Goal: Information Seeking & Learning: Learn about a topic

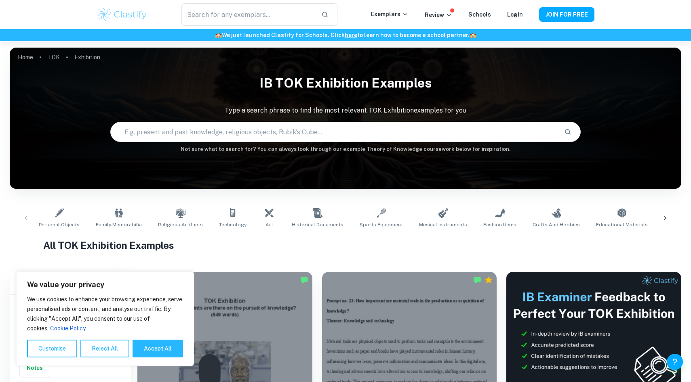
scroll to position [61, 0]
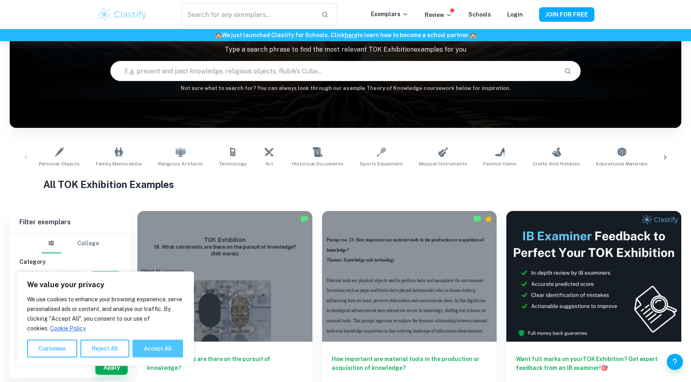
click at [139, 347] on button "Accept All" at bounding box center [157, 349] width 50 height 18
checkbox input "true"
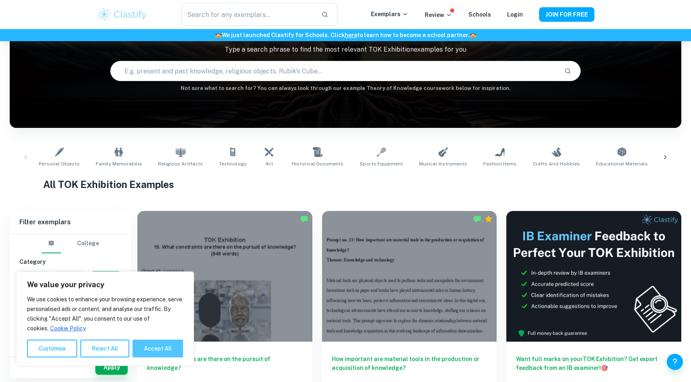
checkbox input "true"
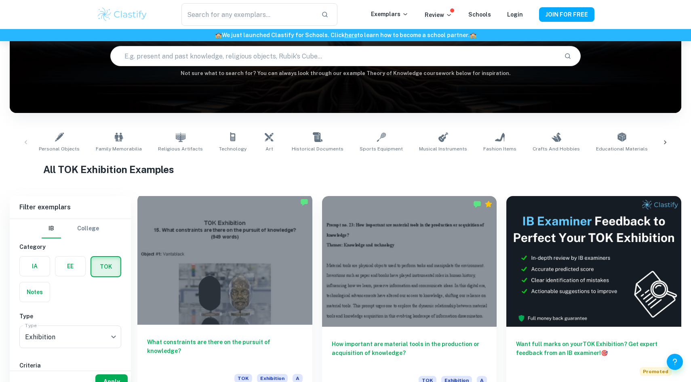
scroll to position [0, 0]
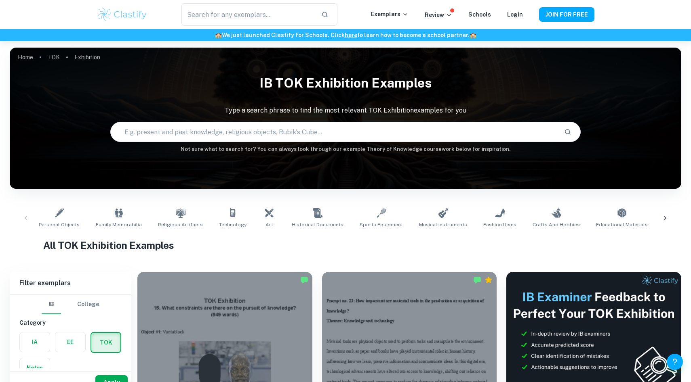
click at [248, 2] on div "​ Exemplars Review Schools Login JOIN FOR FREE" at bounding box center [345, 14] width 691 height 29
click at [248, 13] on input "text" at bounding box center [247, 14] width 133 height 23
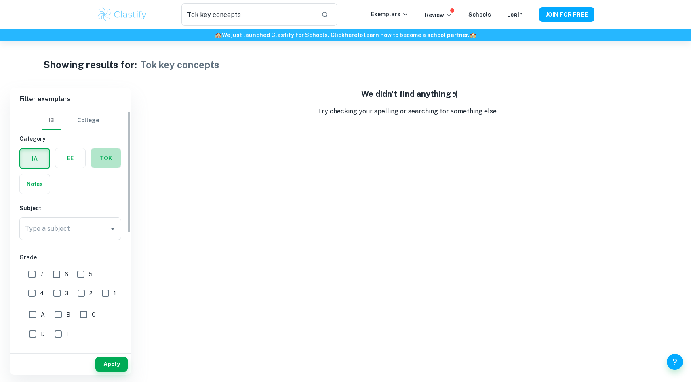
click at [98, 165] on label "button" at bounding box center [106, 158] width 30 height 19
click at [0, 0] on input "radio" at bounding box center [0, 0] width 0 height 0
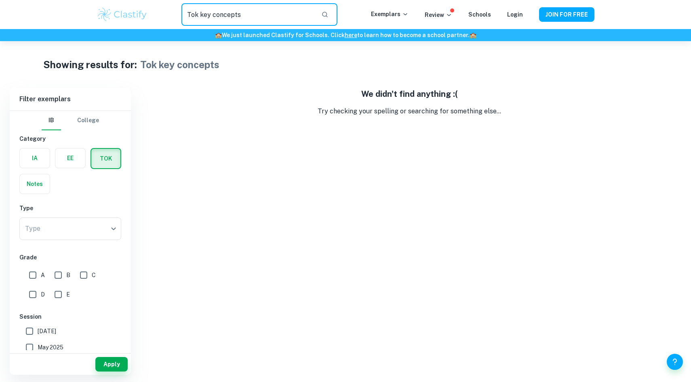
click at [194, 16] on input "Tok key concepts" at bounding box center [247, 14] width 133 height 23
type input "key concepts"
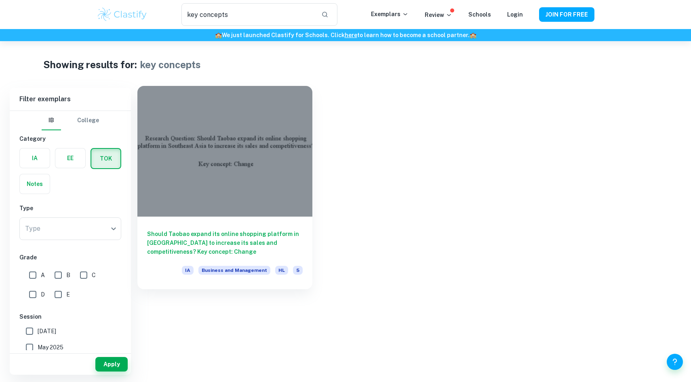
click at [176, 122] on div at bounding box center [224, 151] width 175 height 131
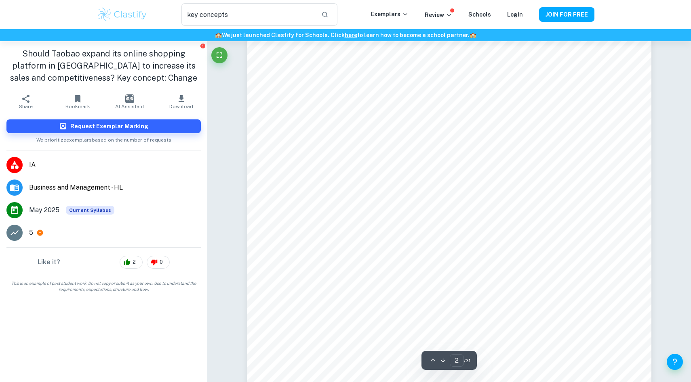
type input "1"
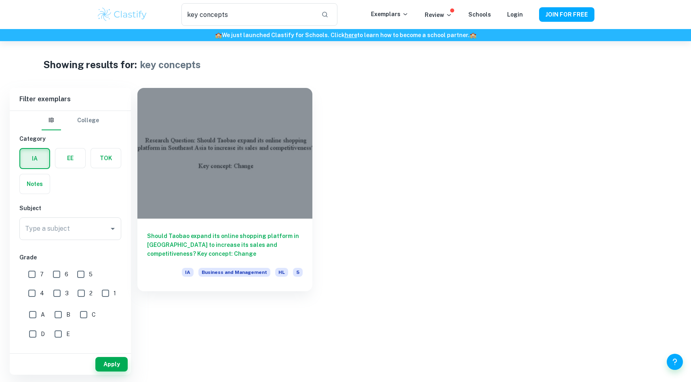
click at [84, 126] on button "College" at bounding box center [88, 120] width 22 height 19
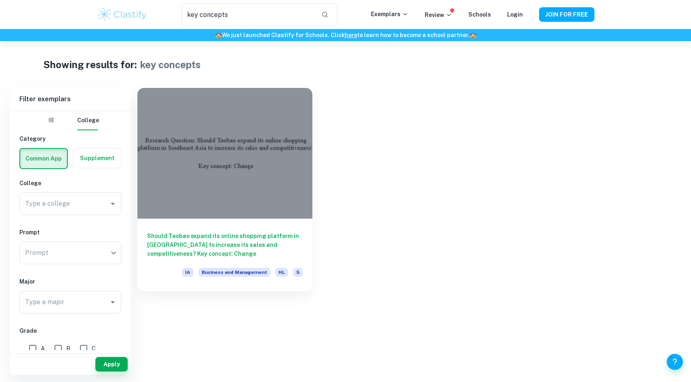
click at [50, 124] on button "IB" at bounding box center [51, 120] width 19 height 19
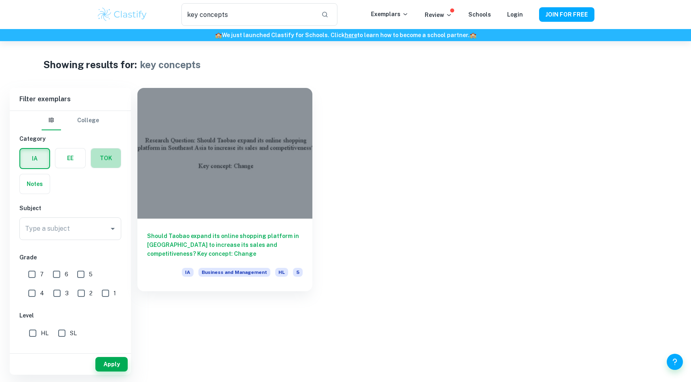
click at [101, 162] on label "button" at bounding box center [106, 158] width 30 height 19
click at [0, 0] on input "radio" at bounding box center [0, 0] width 0 height 0
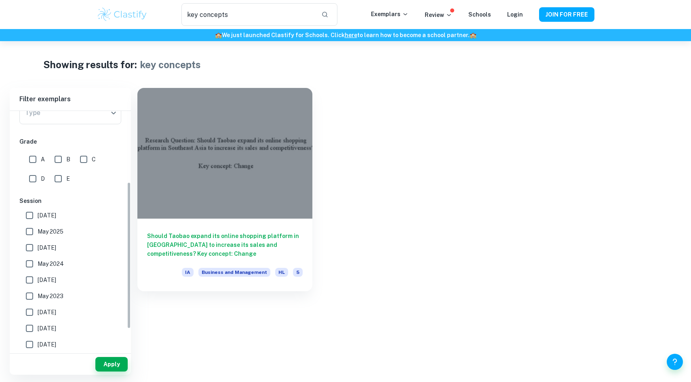
scroll to position [151, 0]
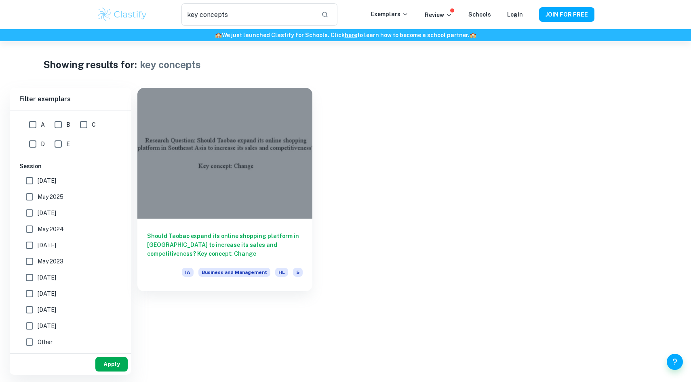
click at [109, 359] on button "Apply" at bounding box center [111, 364] width 32 height 15
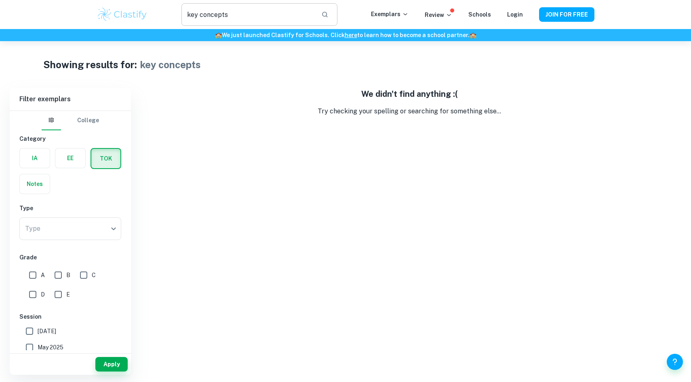
click at [234, 13] on input "key concepts" at bounding box center [247, 14] width 133 height 23
type input "key concept"
click at [208, 122] on div "We didn't find anything :( Try checking your spelling or searching for somethin…" at bounding box center [409, 231] width 544 height 287
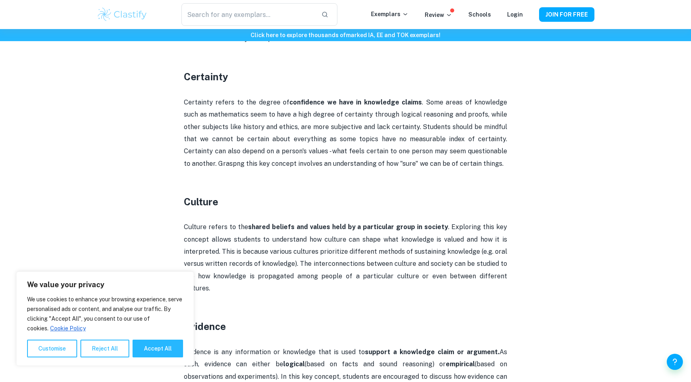
scroll to position [491, 0]
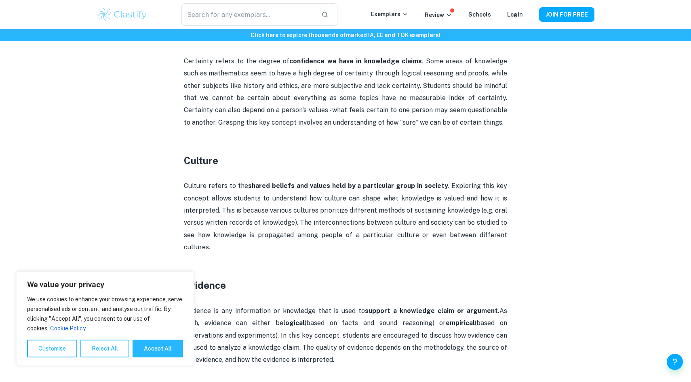
click at [154, 352] on button "Accept All" at bounding box center [157, 349] width 50 height 18
checkbox input "true"
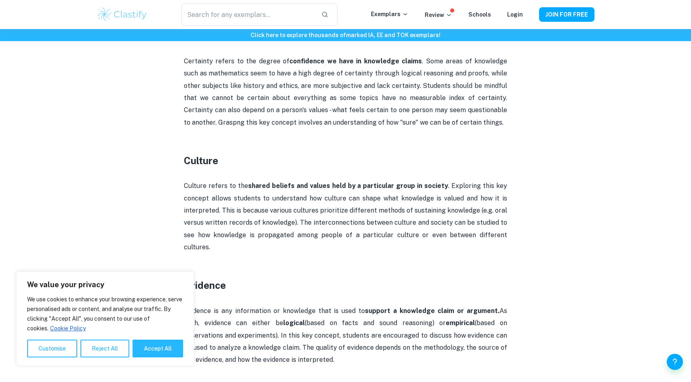
checkbox input "true"
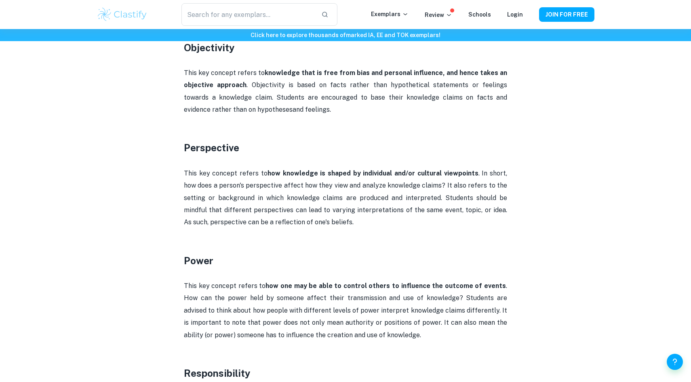
scroll to position [1144, 0]
